Goal: Information Seeking & Learning: Understand process/instructions

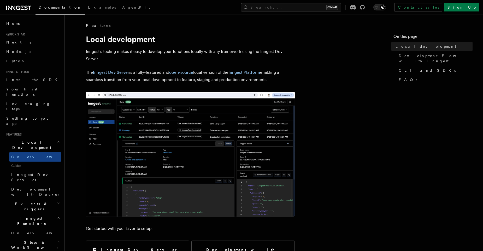
click at [232, 56] on p "Inngest's tooling makes it easy to develop your functions locally with any fram…" at bounding box center [190, 55] width 209 height 15
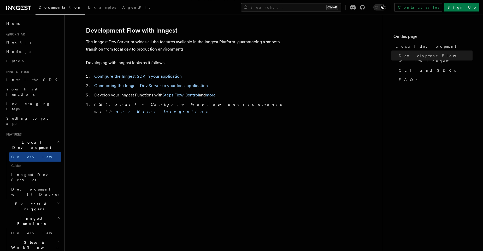
scroll to position [216, 0]
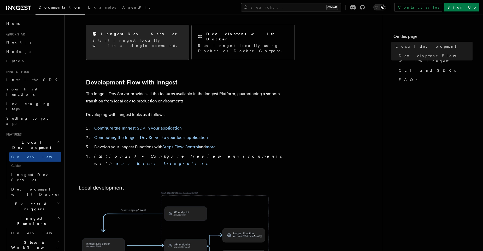
click at [126, 38] on div "Inngest Dev Server Start Inngest locally with a single command." at bounding box center [137, 39] width 90 height 17
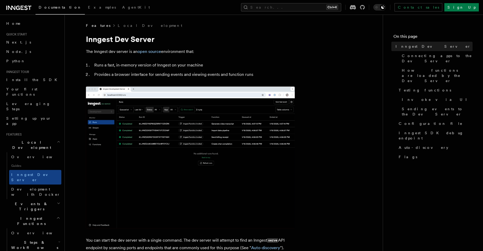
scroll to position [144, 0]
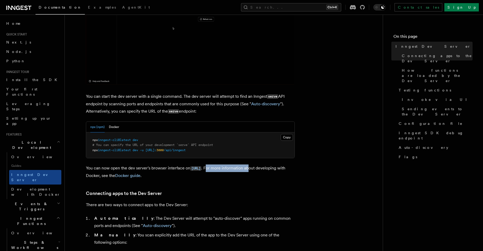
drag, startPoint x: 237, startPoint y: 167, endPoint x: 280, endPoint y: 169, distance: 42.8
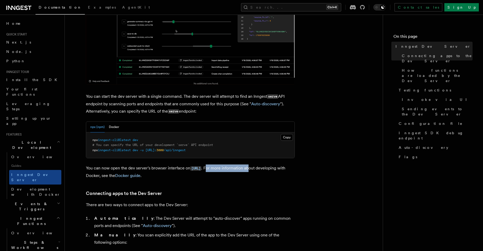
click at [280, 169] on p "You can now open the dev server's browser interface on http://localhost:8288 . …" at bounding box center [190, 172] width 209 height 15
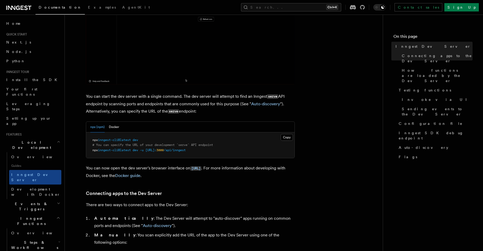
click at [261, 173] on p "You can now open the dev server's browser interface on http://localhost:8288 . …" at bounding box center [190, 172] width 209 height 15
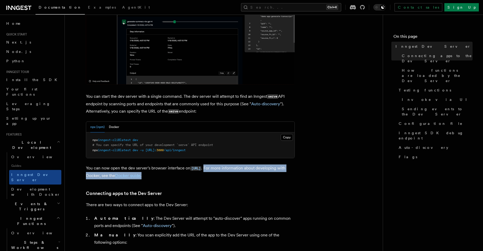
drag, startPoint x: 235, startPoint y: 169, endPoint x: 299, endPoint y: 180, distance: 64.4
